Goal: Information Seeking & Learning: Understand process/instructions

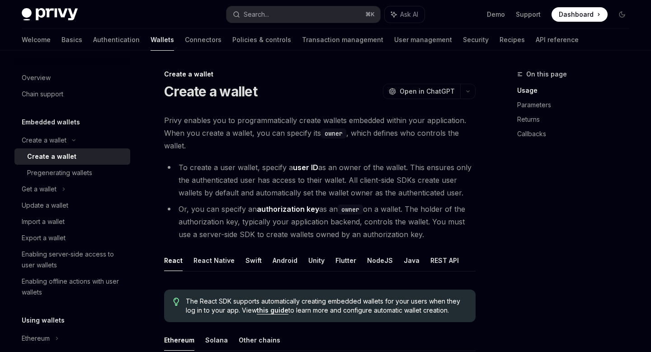
click at [537, 75] on span "On this page" at bounding box center [547, 74] width 41 height 11
click at [466, 91] on icon "button" at bounding box center [468, 92] width 11 height 4
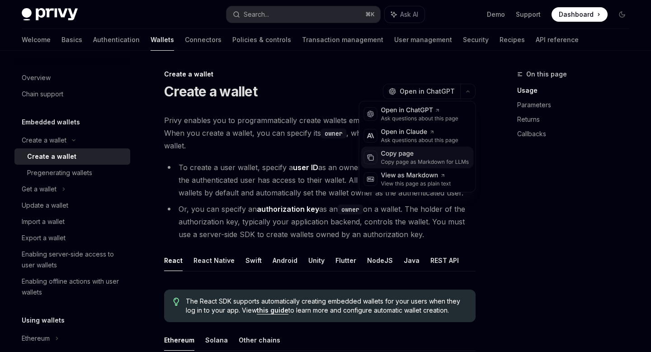
click at [422, 151] on div "Copy page" at bounding box center [425, 153] width 88 height 9
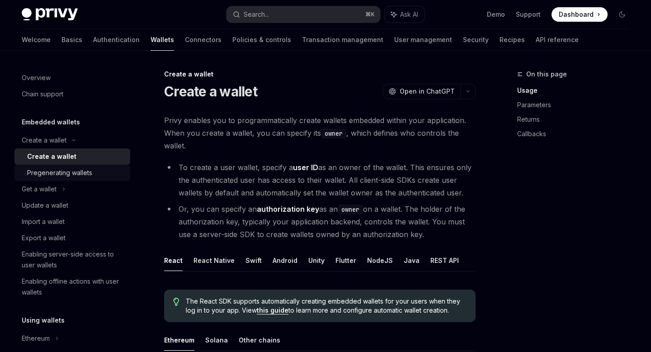
click at [49, 173] on div "Pregenerating wallets" at bounding box center [59, 172] width 65 height 11
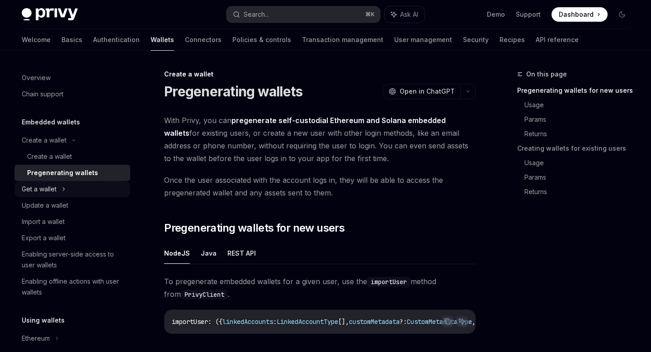
click at [65, 188] on icon at bounding box center [64, 189] width 4 height 11
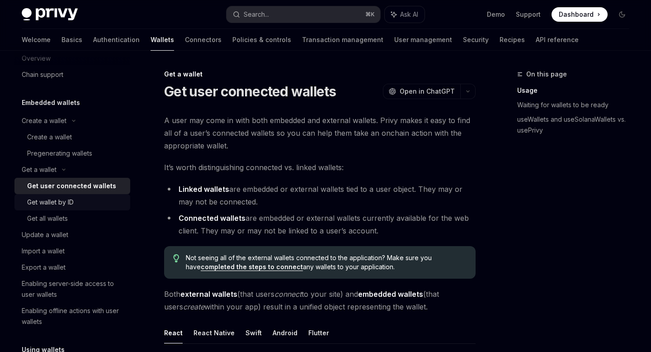
scroll to position [26, 0]
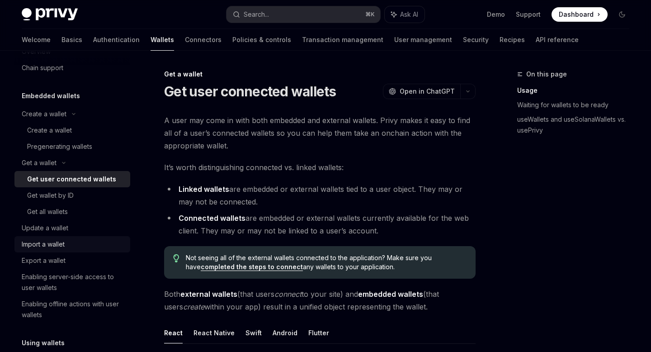
click at [49, 245] on div "Import a wallet" at bounding box center [43, 244] width 43 height 11
type textarea "*"
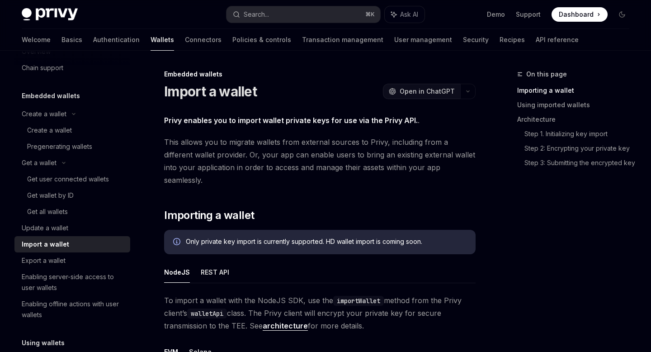
click at [452, 88] on span "Open in ChatGPT" at bounding box center [427, 91] width 55 height 9
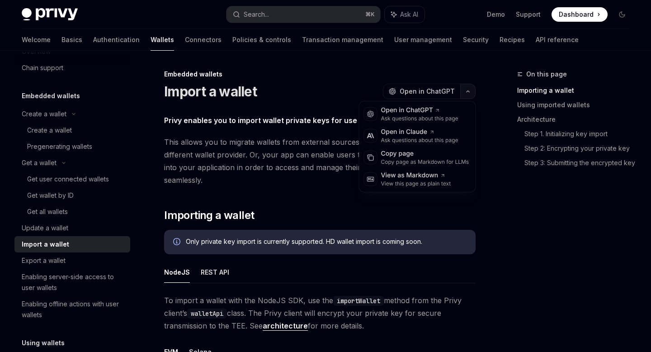
click at [466, 88] on button "button" at bounding box center [468, 91] width 15 height 15
click at [398, 177] on div "View as Markdown" at bounding box center [416, 175] width 70 height 9
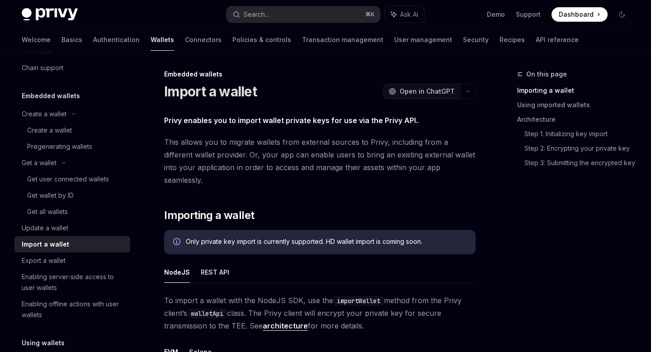
click at [425, 90] on span "Open in ChatGPT" at bounding box center [427, 91] width 55 height 9
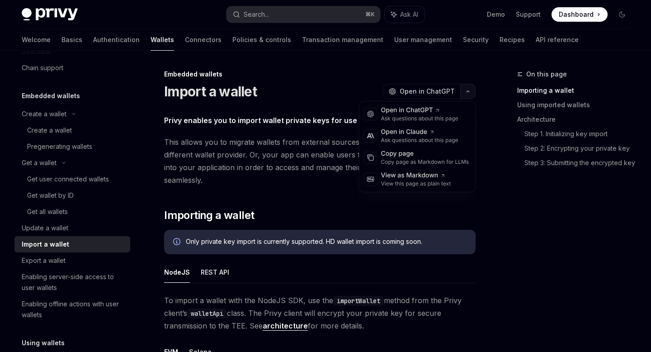
click at [469, 86] on button "button" at bounding box center [468, 91] width 15 height 15
click at [420, 152] on div "Copy page" at bounding box center [425, 153] width 88 height 9
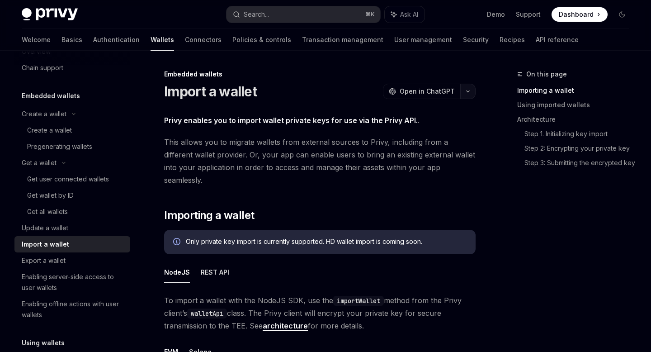
click at [468, 93] on icon "button" at bounding box center [468, 92] width 11 height 4
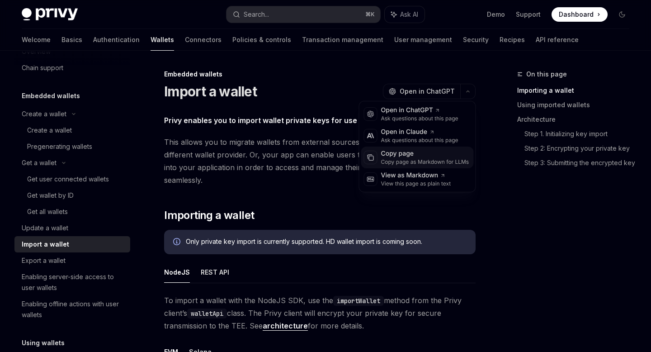
click at [421, 162] on div "Copy page as Markdown for LLMs" at bounding box center [425, 161] width 88 height 7
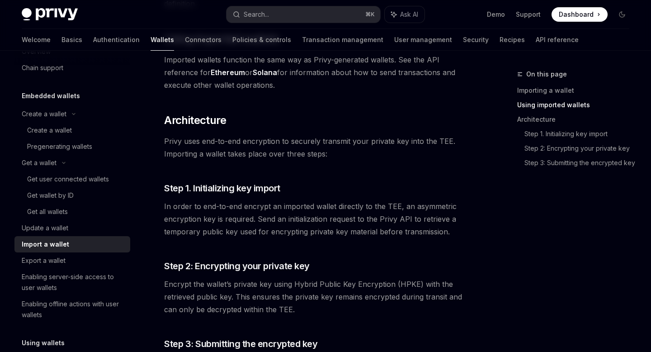
scroll to position [573, 0]
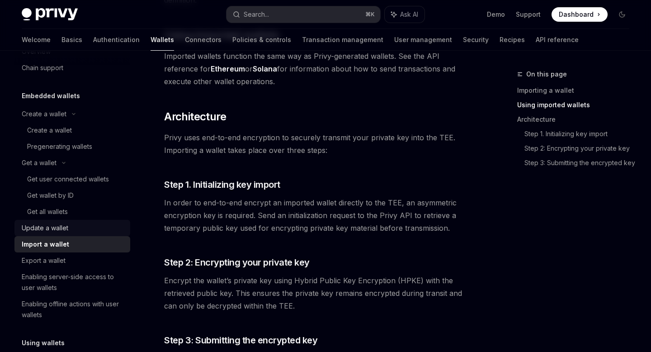
click at [59, 226] on div "Update a wallet" at bounding box center [45, 228] width 47 height 11
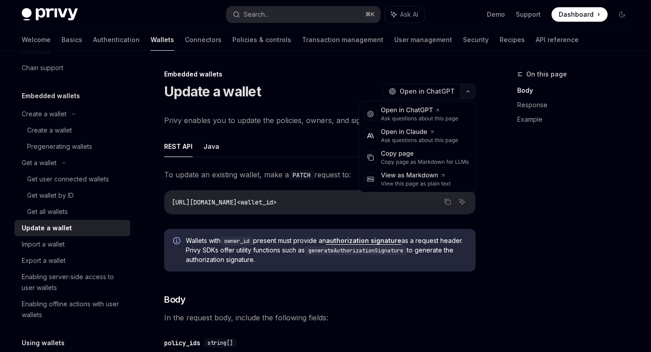
click at [470, 91] on icon "button" at bounding box center [468, 92] width 11 height 4
click at [418, 166] on div "Copy page Copy page as Markdown for LLMs" at bounding box center [417, 158] width 113 height 22
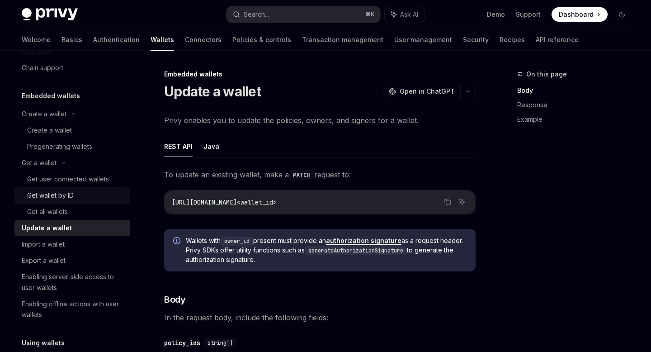
click at [54, 192] on div "Get wallet by ID" at bounding box center [50, 195] width 47 height 11
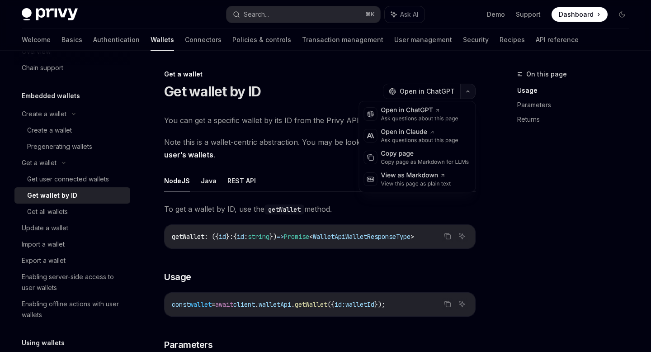
click at [470, 86] on button "button" at bounding box center [468, 91] width 15 height 15
click at [428, 155] on div "Copy page" at bounding box center [425, 153] width 88 height 9
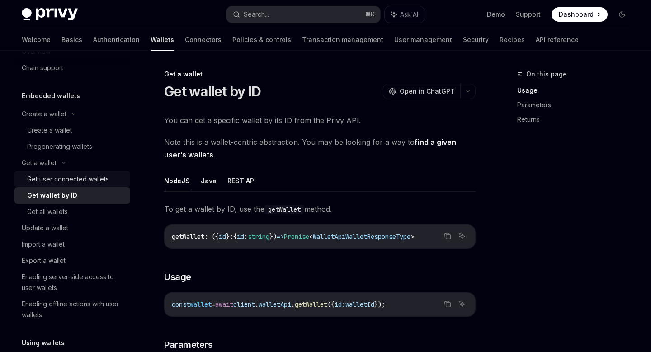
click at [96, 176] on div "Get user connected wallets" at bounding box center [68, 179] width 82 height 11
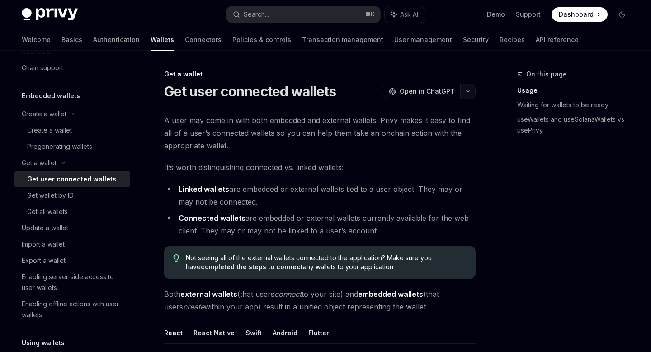
click at [470, 87] on button "button" at bounding box center [468, 91] width 15 height 15
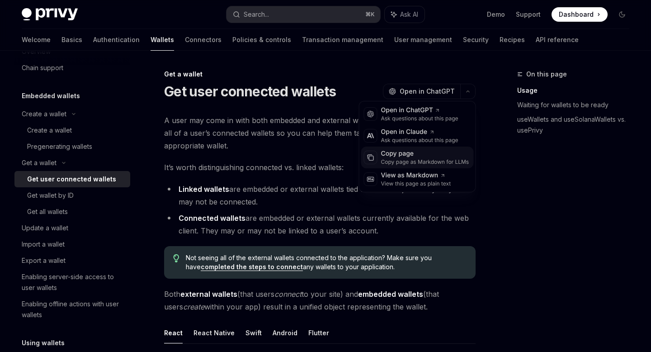
click at [413, 160] on div "Copy page as Markdown for LLMs" at bounding box center [425, 161] width 88 height 7
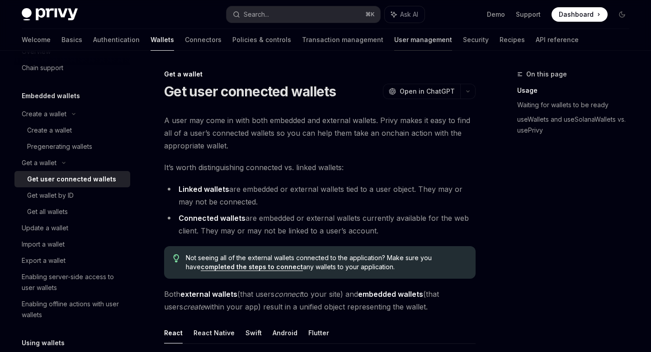
click at [394, 42] on link "User management" at bounding box center [423, 40] width 58 height 22
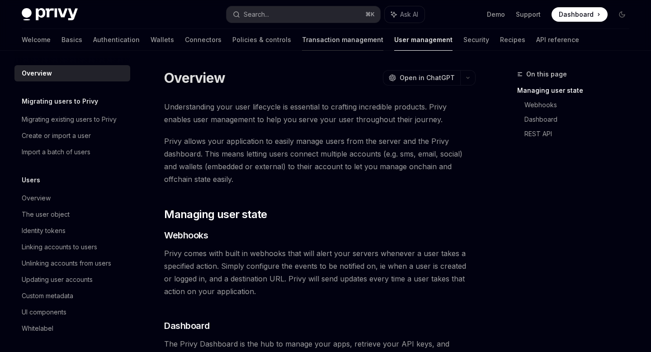
click at [302, 45] on link "Transaction management" at bounding box center [342, 40] width 81 height 22
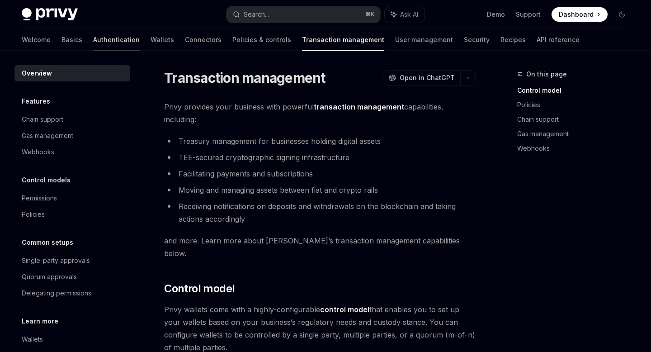
click at [93, 42] on link "Authentication" at bounding box center [116, 40] width 47 height 22
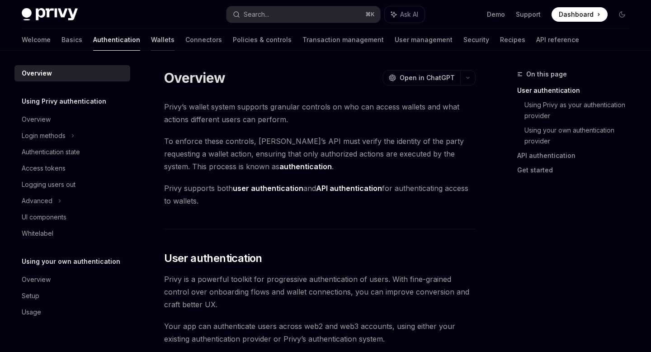
click at [151, 41] on link "Wallets" at bounding box center [163, 40] width 24 height 22
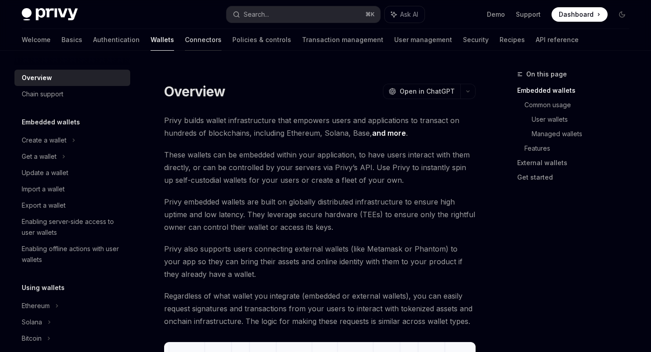
click at [185, 43] on link "Connectors" at bounding box center [203, 40] width 37 height 22
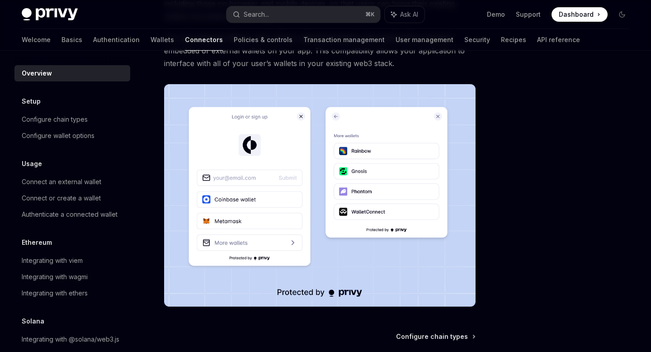
scroll to position [126, 0]
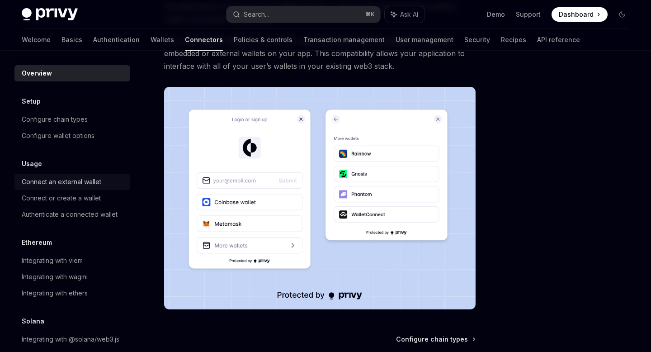
click at [76, 180] on div "Connect an external wallet" at bounding box center [62, 181] width 80 height 11
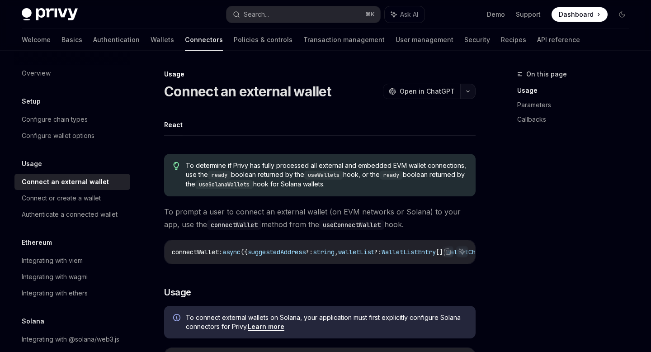
click at [467, 95] on button "button" at bounding box center [468, 91] width 15 height 15
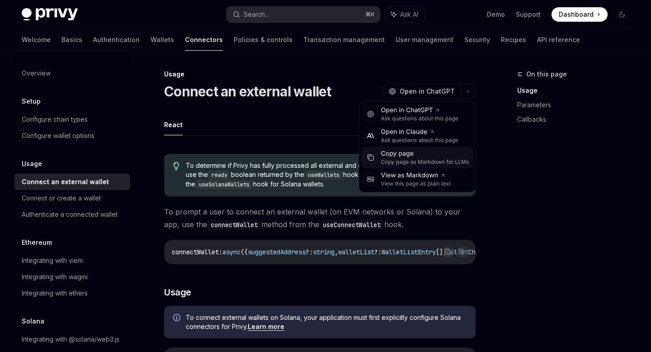
click at [413, 157] on div "Copy page" at bounding box center [425, 153] width 88 height 9
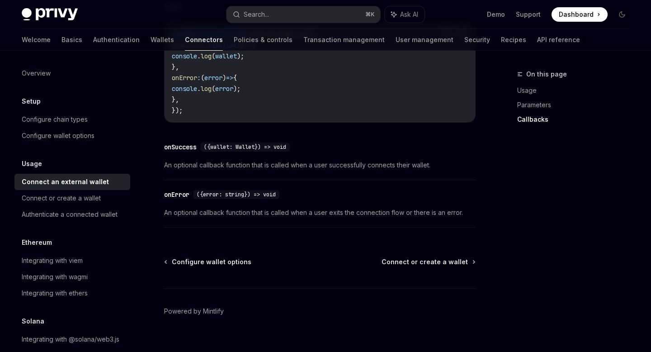
scroll to position [652, 0]
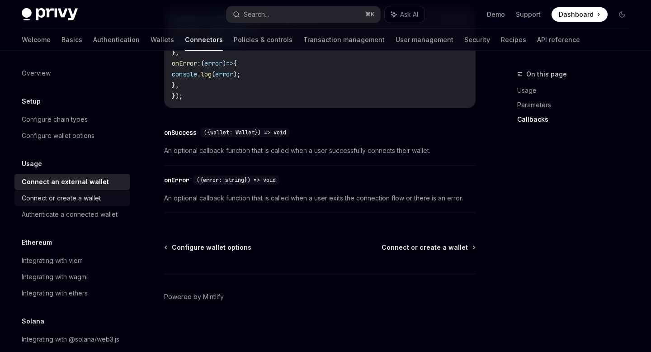
click at [67, 199] on div "Connect or create a wallet" at bounding box center [61, 198] width 79 height 11
type textarea "*"
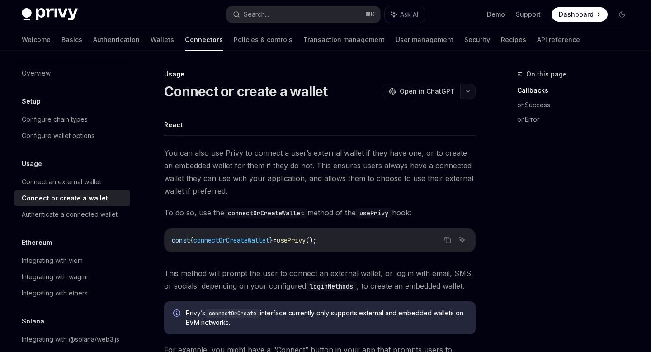
click at [469, 95] on button "button" at bounding box center [468, 91] width 15 height 15
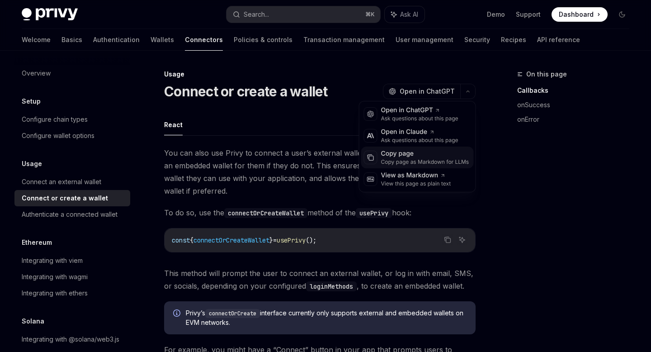
click at [409, 158] on div "Copy page as Markdown for LLMs" at bounding box center [425, 161] width 88 height 7
